Goal: Information Seeking & Learning: Learn about a topic

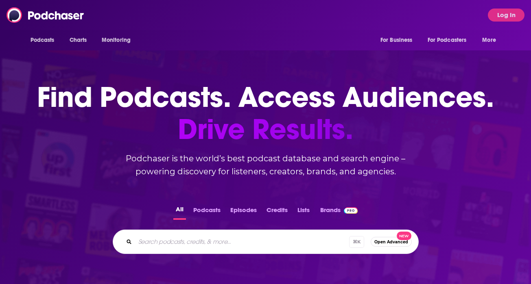
click at [177, 244] on input "Search podcasts, credits, & more..." at bounding box center [242, 242] width 214 height 13
type input "the new warehouse"
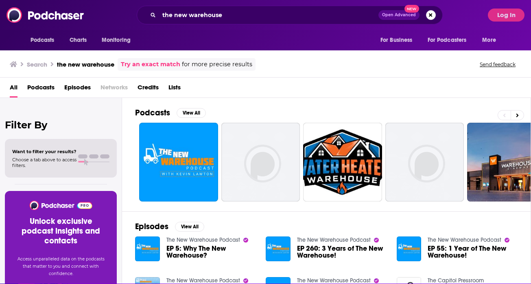
scroll to position [24, 0]
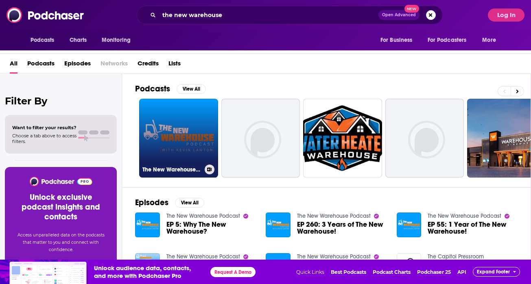
click at [175, 111] on link "The New Warehouse Podcast" at bounding box center [178, 138] width 79 height 79
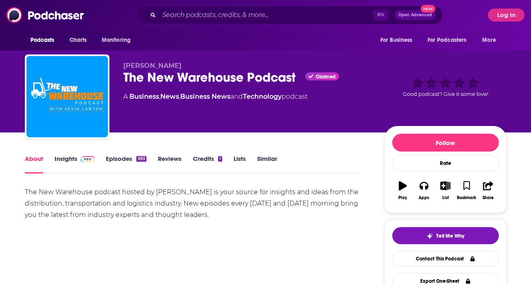
click at [72, 161] on link "Insights" at bounding box center [75, 164] width 40 height 19
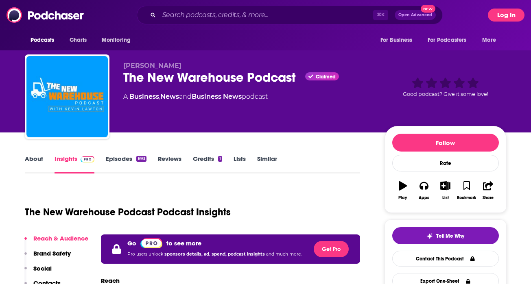
click at [508, 10] on button "Log In" at bounding box center [506, 15] width 37 height 13
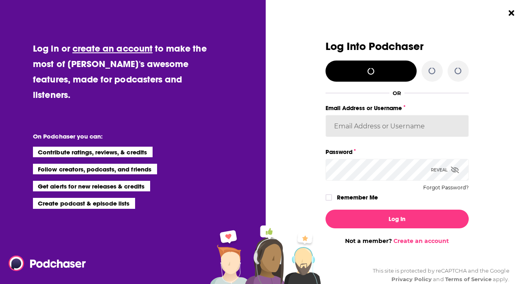
type input "alam@nectarpr.com"
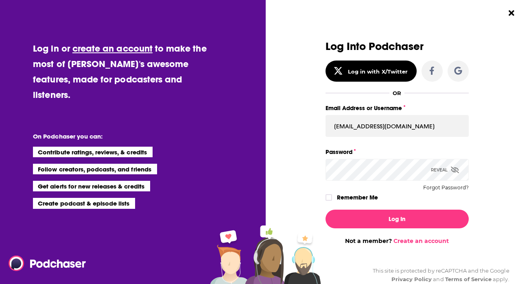
click at [368, 198] on label "Remember Me" at bounding box center [357, 197] width 41 height 11
click at [331, 201] on input "rememberMe" at bounding box center [328, 201] width 5 height 0
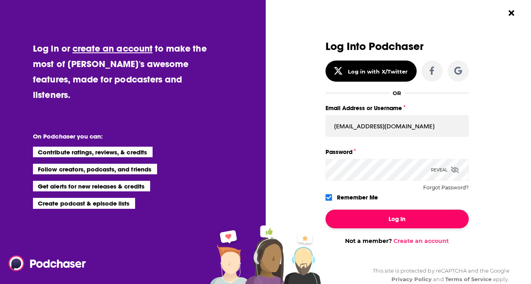
click at [387, 212] on button "Log In" at bounding box center [396, 219] width 143 height 19
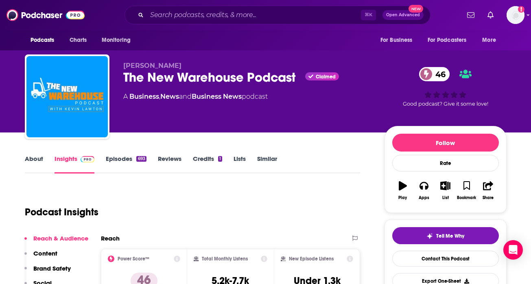
click at [122, 162] on link "Episodes 693" at bounding box center [126, 164] width 40 height 19
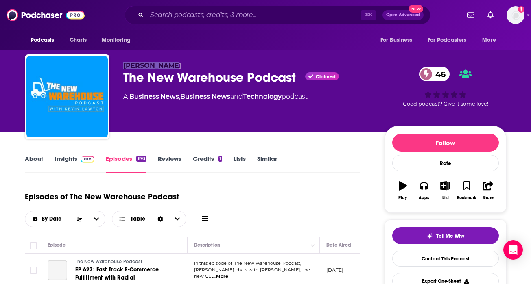
drag, startPoint x: 178, startPoint y: 65, endPoint x: 122, endPoint y: 65, distance: 56.1
click at [122, 65] on div "Kevin Lawton The New Warehouse Podcast Claimed 46 A Business , News , Business …" at bounding box center [266, 99] width 482 height 88
copy span "Kevin Lawton"
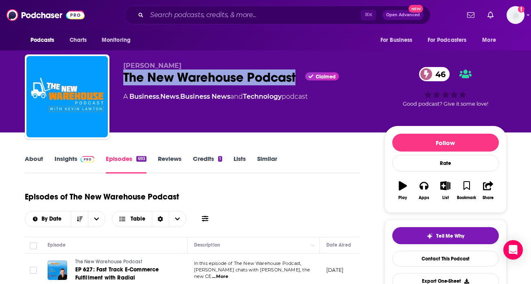
drag, startPoint x: 120, startPoint y: 76, endPoint x: 295, endPoint y: 80, distance: 175.0
click at [295, 80] on div "Kevin Lawton The New Warehouse Podcast Claimed 46 A Business , News , Business …" at bounding box center [266, 99] width 482 height 88
copy h2 "The New Warehouse Podcast"
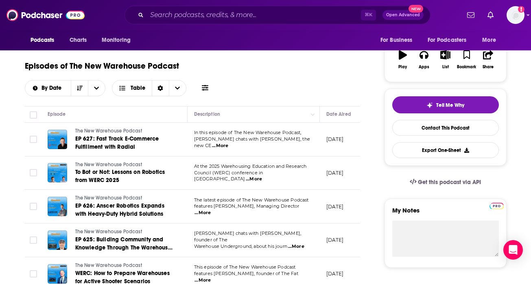
click at [228, 143] on span "...More" at bounding box center [220, 146] width 16 height 7
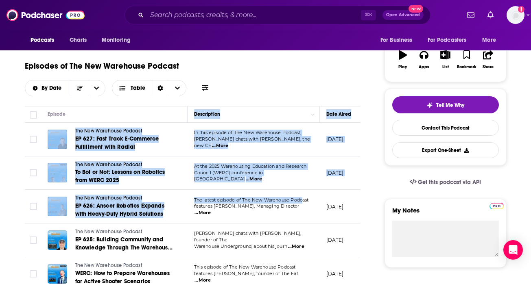
drag, startPoint x: 304, startPoint y: 206, endPoint x: 187, endPoint y: 120, distance: 145.5
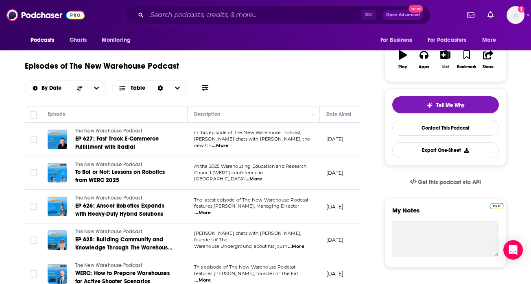
click at [265, 151] on td "In this episode of The New Warehouse Podcast, Kevin chats with Tom Schmitt, the…" at bounding box center [254, 140] width 132 height 34
click at [273, 145] on span "Kevin chats with Tom Schmitt, the new CE" at bounding box center [252, 142] width 116 height 12
click at [228, 143] on span "...More" at bounding box center [220, 146] width 16 height 7
drag, startPoint x: 192, startPoint y: 120, endPoint x: 244, endPoint y: 153, distance: 61.2
click at [249, 135] on span "In this episode of The New Warehouse Podcast," at bounding box center [247, 133] width 107 height 6
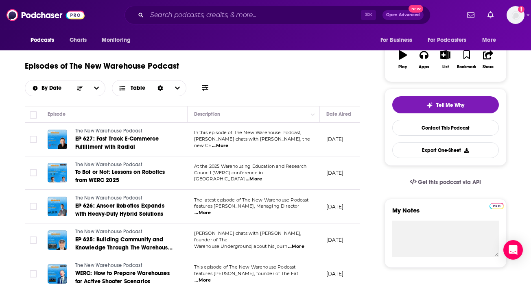
click at [228, 143] on span "...More" at bounding box center [220, 146] width 16 height 7
click at [219, 135] on span "In this episode of The New Warehouse Podcast," at bounding box center [247, 133] width 107 height 6
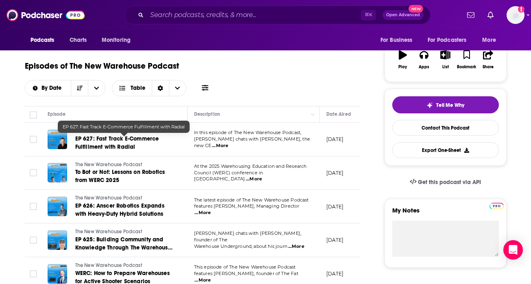
click at [112, 143] on link "EP 627: Fast Track E-Commerce Fulfillment with Radial" at bounding box center [124, 143] width 98 height 16
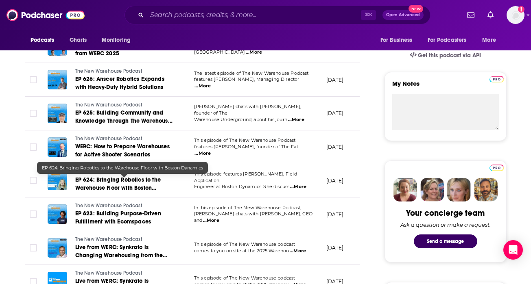
scroll to position [258, 0]
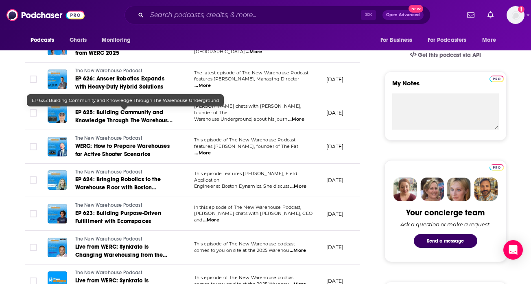
click at [146, 120] on span "EP 625: Building Community and Knowledge Through The Warehouse Underground" at bounding box center [123, 120] width 97 height 23
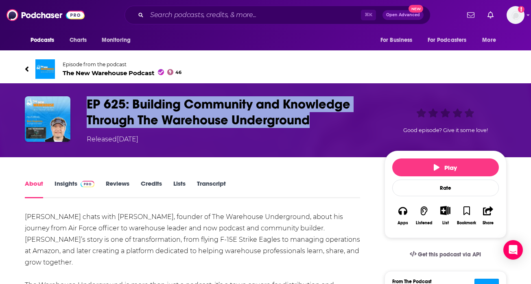
copy h1 "EP 625: Building Community and Knowledge Through The Warehouse Underground"
drag, startPoint x: 87, startPoint y: 103, endPoint x: 321, endPoint y: 120, distance: 234.5
click at [321, 120] on h1 "EP 625: Building Community and Knowledge Through The Warehouse Underground" at bounding box center [229, 112] width 285 height 32
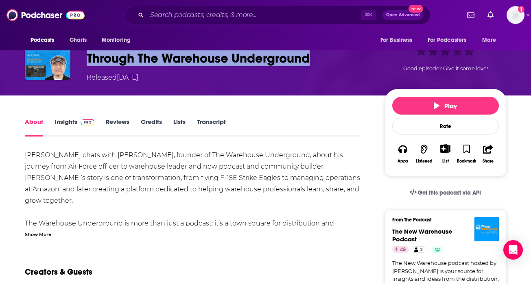
scroll to position [72, 0]
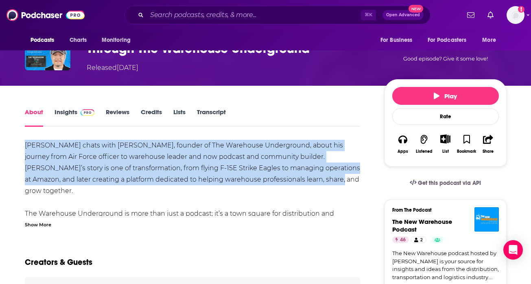
drag, startPoint x: 20, startPoint y: 145, endPoint x: 329, endPoint y: 181, distance: 310.4
copy div "Kevin chats with Ben Hopkins, founder of The Warehouse Underground, about his j…"
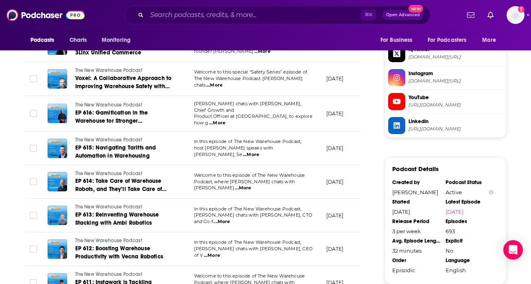
scroll to position [732, 0]
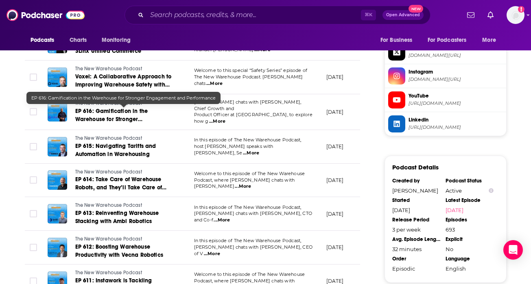
click at [124, 118] on span "EP 616: Gamification in the Warehouse for Stronger Engagement and Performance" at bounding box center [116, 119] width 83 height 23
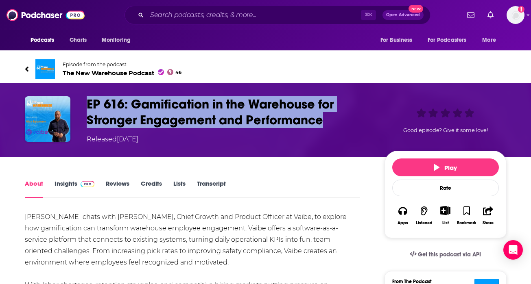
copy h1 "EP 616: Gamification in the Warehouse for Stronger Engagement and Performance"
drag, startPoint x: 85, startPoint y: 102, endPoint x: 340, endPoint y: 120, distance: 256.5
click at [340, 120] on div "EP 616: Gamification in the Warehouse for Stronger Engagement and Performance R…" at bounding box center [266, 120] width 482 height 48
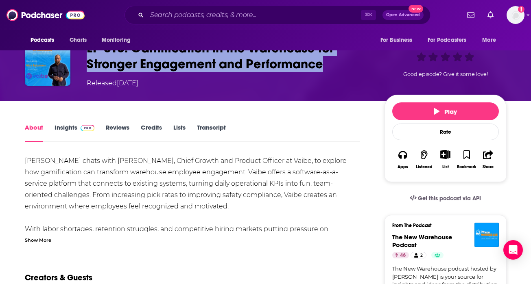
scroll to position [63, 0]
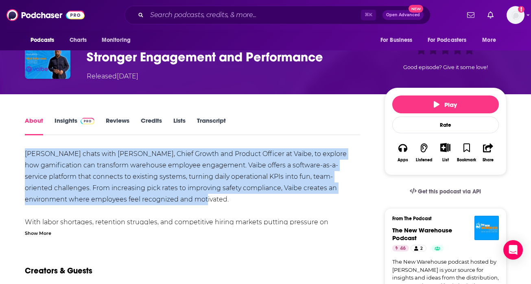
copy div "Kevin chats with Nick Retzmann, Chief Growth and Product Officer at Vaibe, to e…"
drag, startPoint x: 199, startPoint y: 199, endPoint x: 24, endPoint y: 156, distance: 180.5
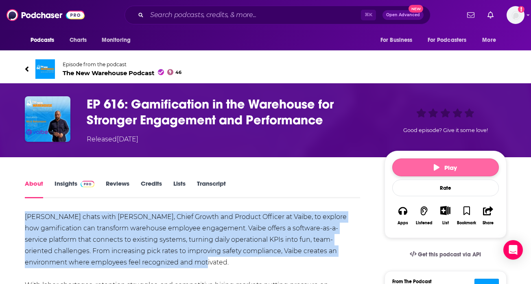
click at [419, 166] on button "Play" at bounding box center [445, 168] width 107 height 18
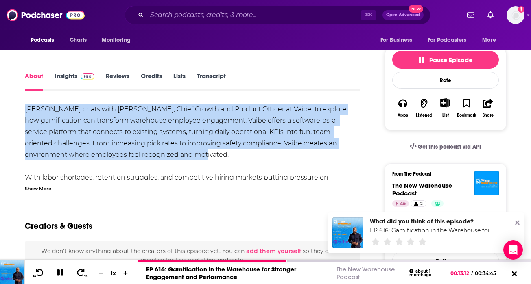
scroll to position [112, 0]
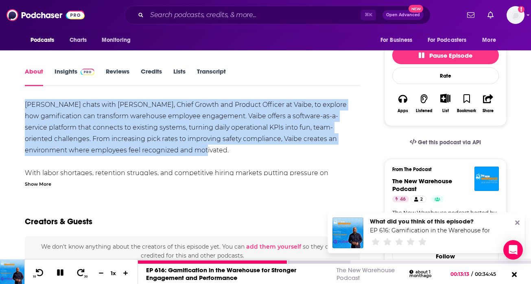
click at [60, 272] on icon at bounding box center [60, 272] width 9 height 7
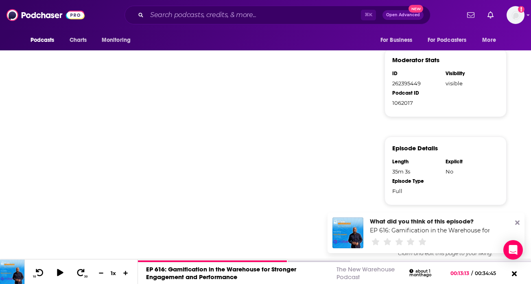
scroll to position [497, 0]
click at [517, 222] on icon at bounding box center [517, 223] width 4 height 7
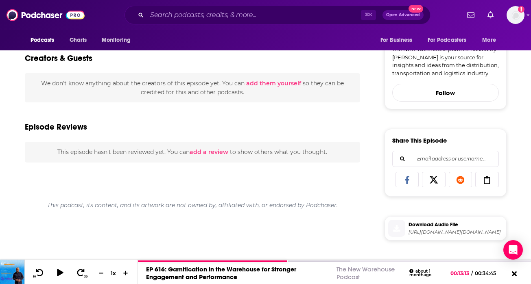
scroll to position [0, 0]
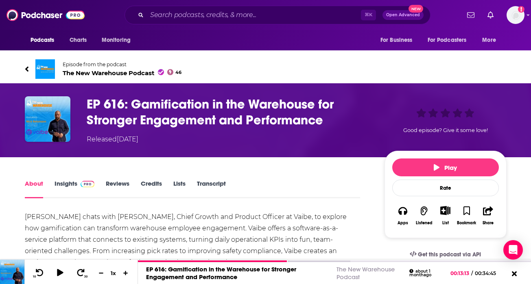
click at [29, 67] on link "Episode from the podcast The New Warehouse Podcast 46" at bounding box center [266, 69] width 482 height 20
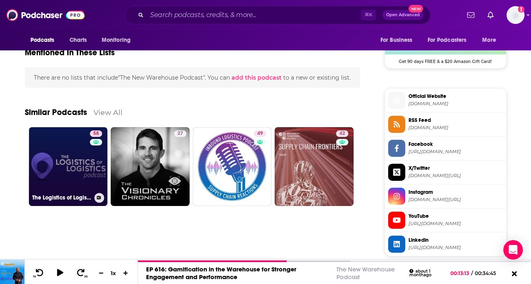
scroll to position [616, 0]
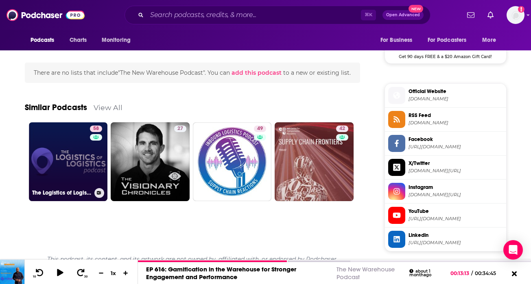
click at [74, 157] on link "58 The Logistics of Logistics" at bounding box center [68, 161] width 79 height 79
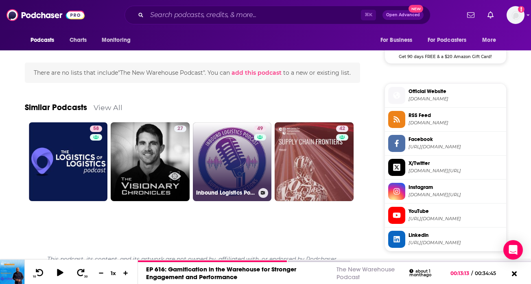
click at [249, 164] on link "49 Inbound Logistics Podcast: Supply Chain Reactions" at bounding box center [232, 161] width 79 height 79
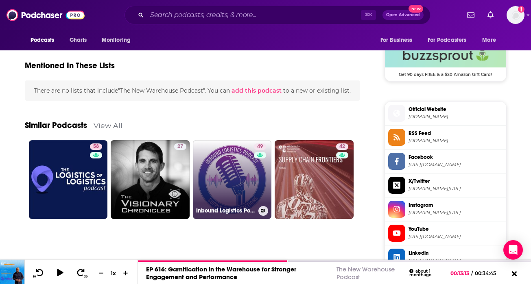
scroll to position [594, 0]
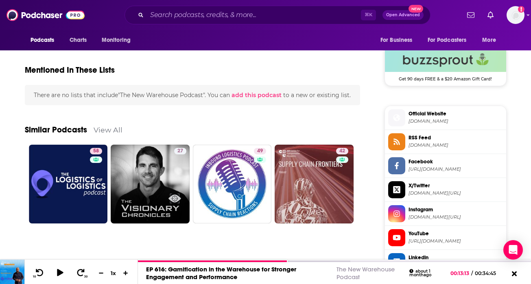
click at [98, 127] on link "View All" at bounding box center [108, 130] width 29 height 9
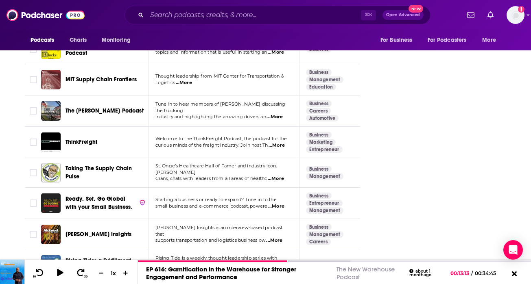
scroll to position [1165, 0]
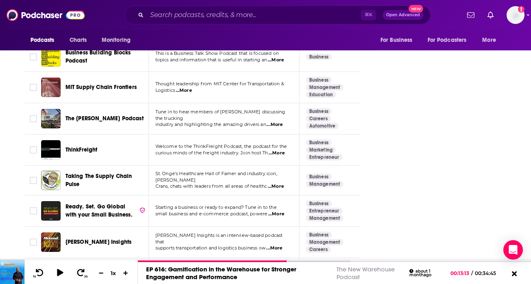
click at [233, 150] on p "curious minds of the freight industry. Join host Th ...More" at bounding box center [223, 153] width 137 height 7
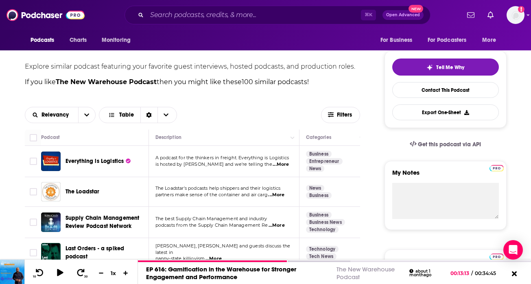
scroll to position [181, 0]
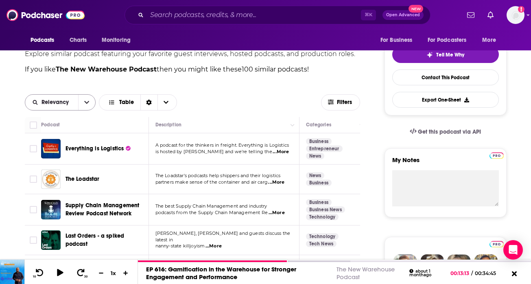
click at [85, 103] on icon "open menu" at bounding box center [87, 102] width 5 height 3
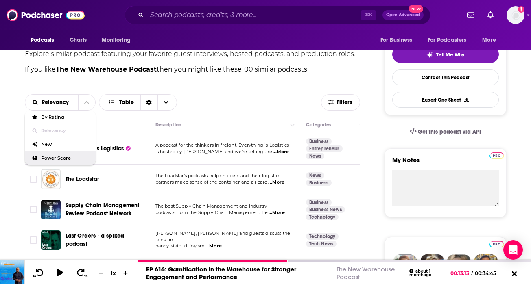
click at [59, 157] on span "Power Score" at bounding box center [65, 158] width 48 height 4
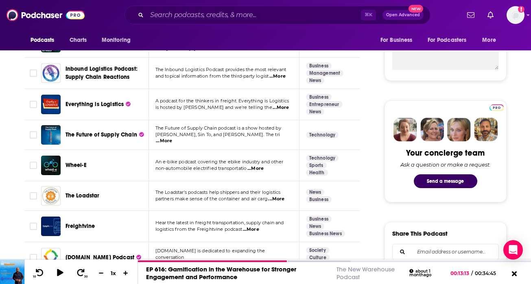
scroll to position [394, 0]
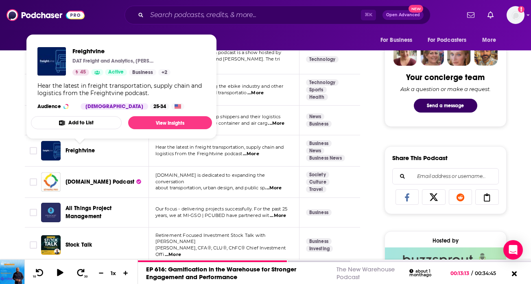
click at [70, 151] on span "Freightvine" at bounding box center [80, 150] width 30 height 7
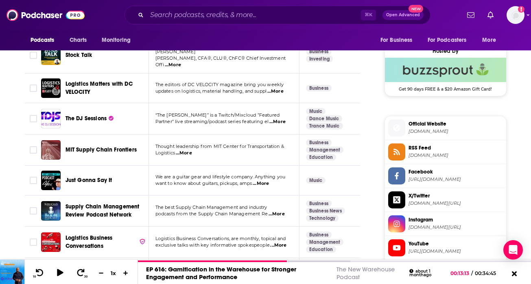
scroll to position [665, 0]
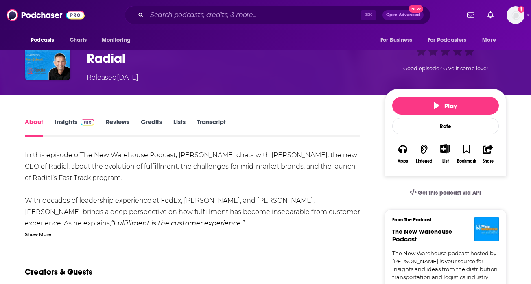
scroll to position [96, 0]
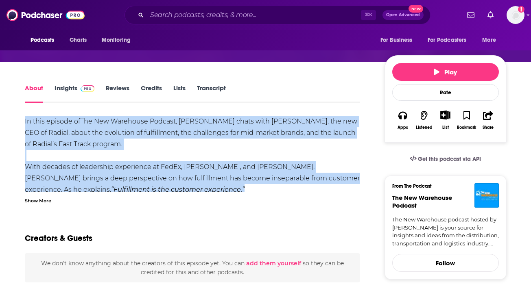
drag, startPoint x: 23, startPoint y: 120, endPoint x: 162, endPoint y: 187, distance: 154.5
copy div "In this episode of The New Warehouse Podcast , Kevin chats with Tom Schmitt, th…"
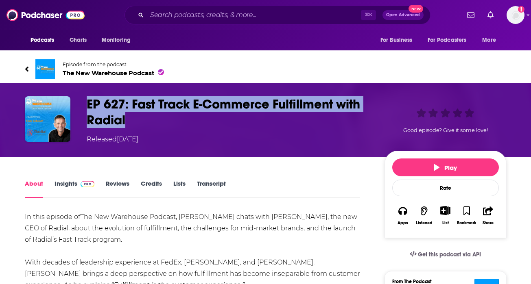
drag, startPoint x: 130, startPoint y: 119, endPoint x: 87, endPoint y: 100, distance: 46.8
click at [87, 100] on h1 "EP 627: Fast Track E-Commerce Fulfillment with Radial" at bounding box center [229, 112] width 285 height 32
copy h1 "EP 627: Fast Track E-Commerce Fulfillment with Radial"
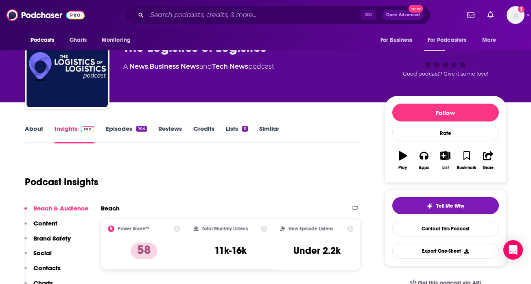
scroll to position [29, 0]
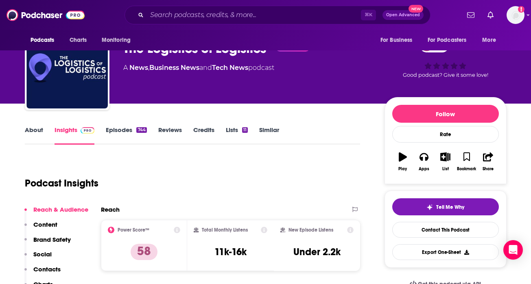
click at [127, 131] on link "Episodes 744" at bounding box center [126, 135] width 41 height 19
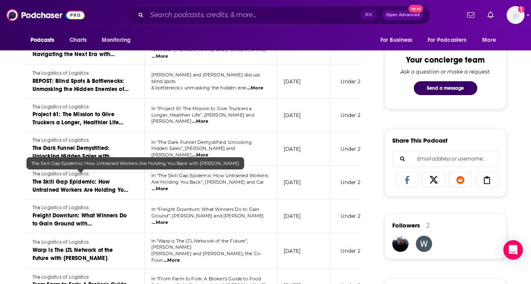
scroll to position [0, 46]
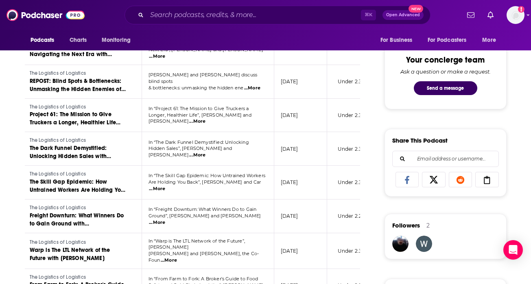
click at [165, 186] on span "...More" at bounding box center [157, 189] width 16 height 7
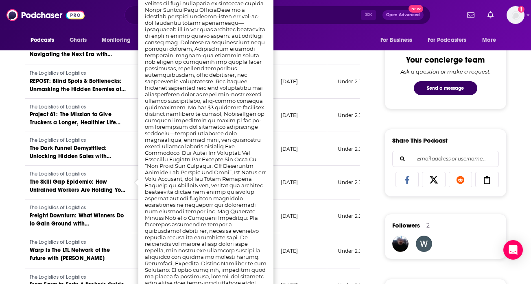
scroll to position [113, 0]
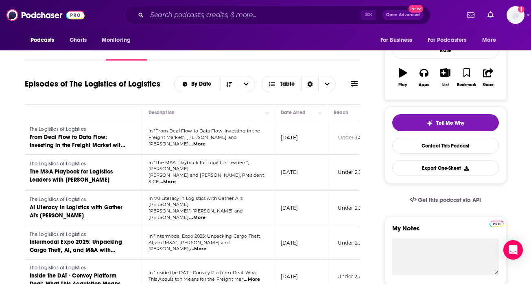
drag, startPoint x: 230, startPoint y: 124, endPoint x: 262, endPoint y: 125, distance: 32.6
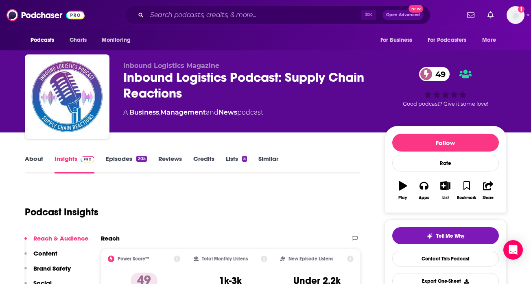
click at [122, 158] on link "Episodes 205" at bounding box center [126, 164] width 41 height 19
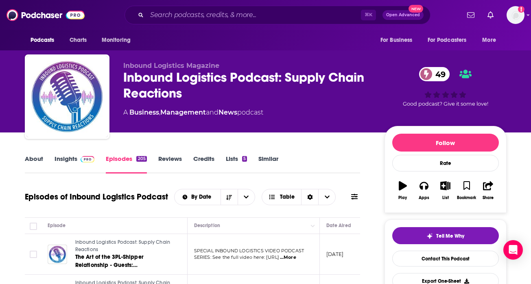
click at [38, 161] on link "About" at bounding box center [34, 164] width 18 height 19
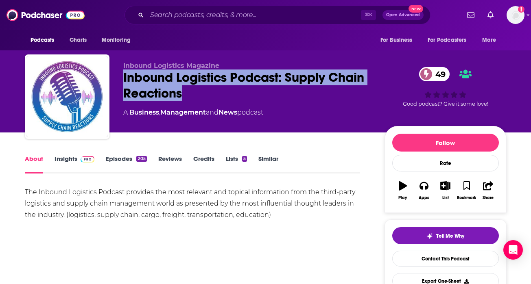
drag, startPoint x: 247, startPoint y: 96, endPoint x: 122, endPoint y: 77, distance: 126.7
click at [122, 77] on div "Inbound Logistics Magazine Inbound Logistics Podcast: Supply Chain Reactions 49…" at bounding box center [266, 99] width 482 height 88
copy h1 "Inbound Logistics Podcast: Supply Chain Reactions"
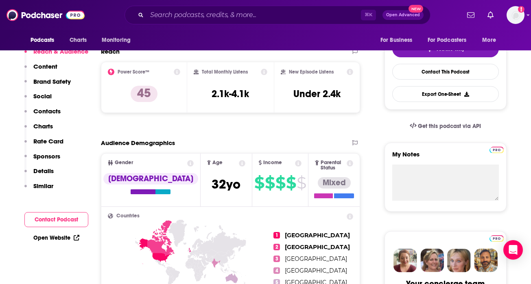
scroll to position [20, 0]
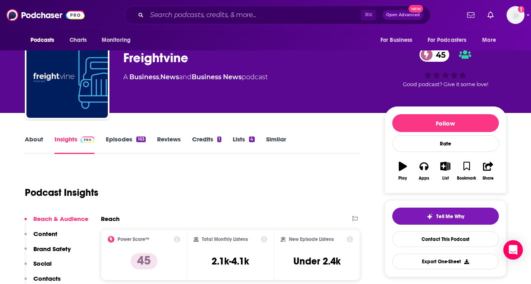
click at [116, 139] on link "Episodes 163" at bounding box center [125, 144] width 39 height 19
